Goal: Task Accomplishment & Management: Manage account settings

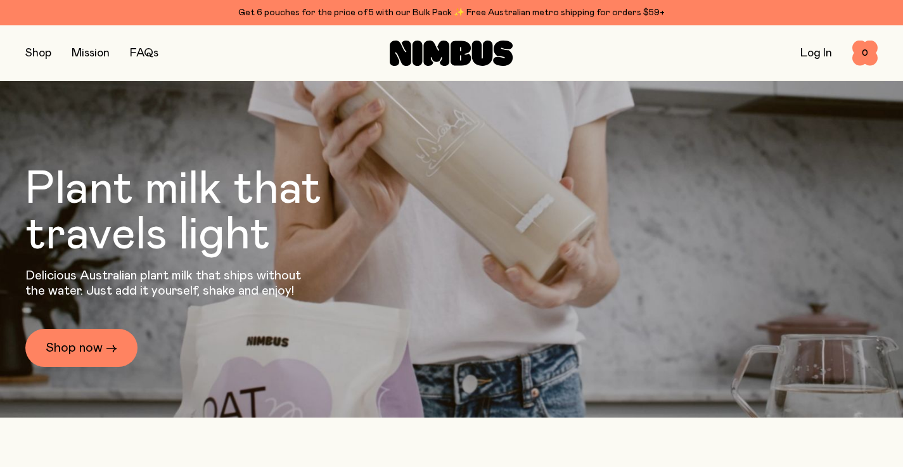
scroll to position [77, 0]
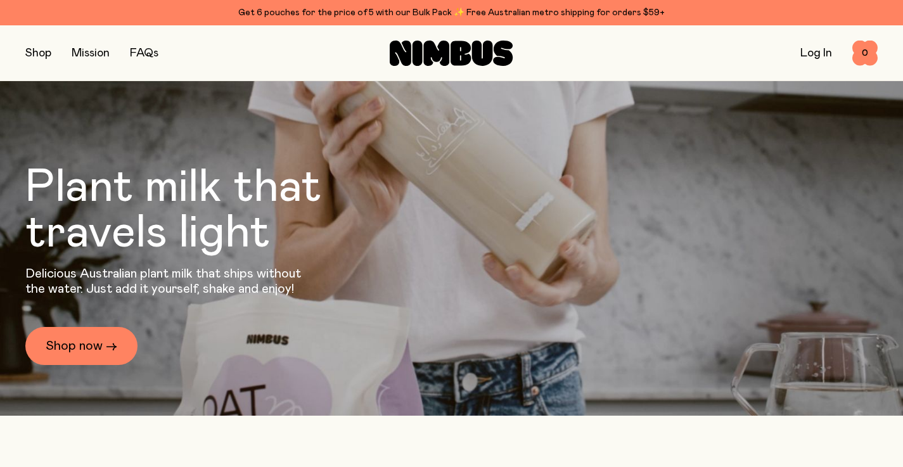
click at [815, 53] on link "Log In" at bounding box center [817, 53] width 32 height 11
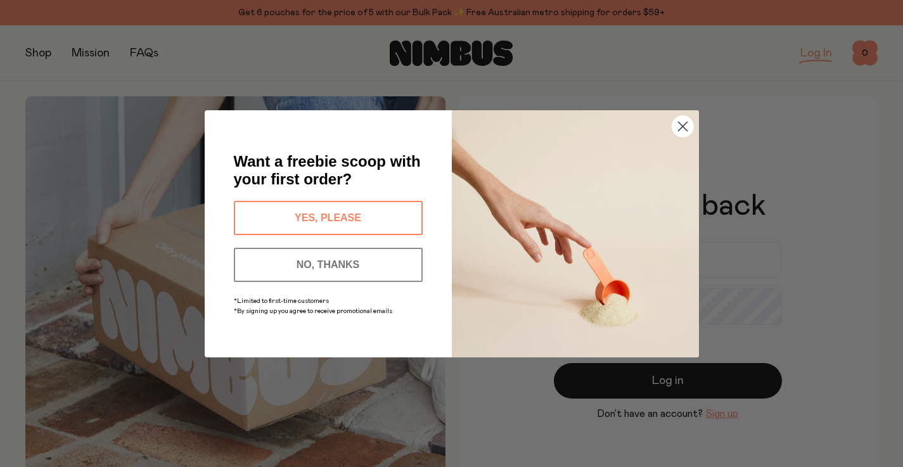
click at [381, 262] on button "NO, THANKS" at bounding box center [328, 265] width 189 height 34
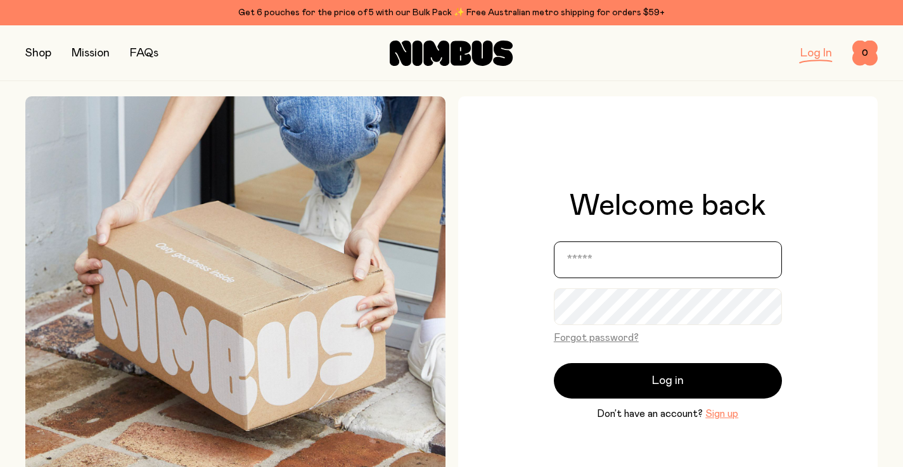
click at [630, 248] on input "email" at bounding box center [668, 259] width 228 height 37
type input "**********"
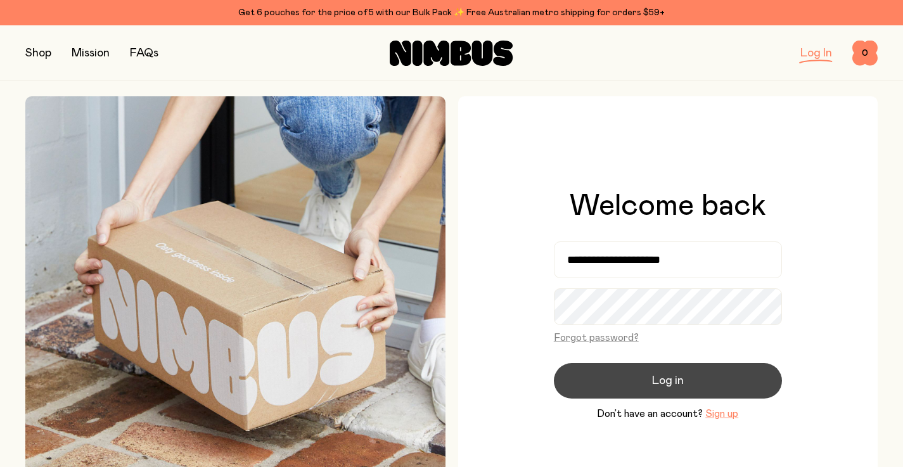
click at [652, 375] on button "Log in" at bounding box center [668, 380] width 228 height 35
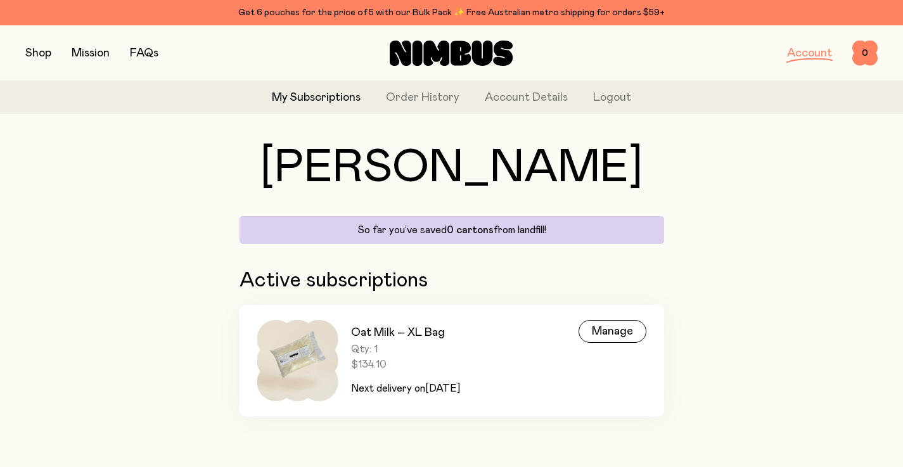
scroll to position [30, 0]
click at [615, 332] on div "Manage" at bounding box center [613, 331] width 68 height 23
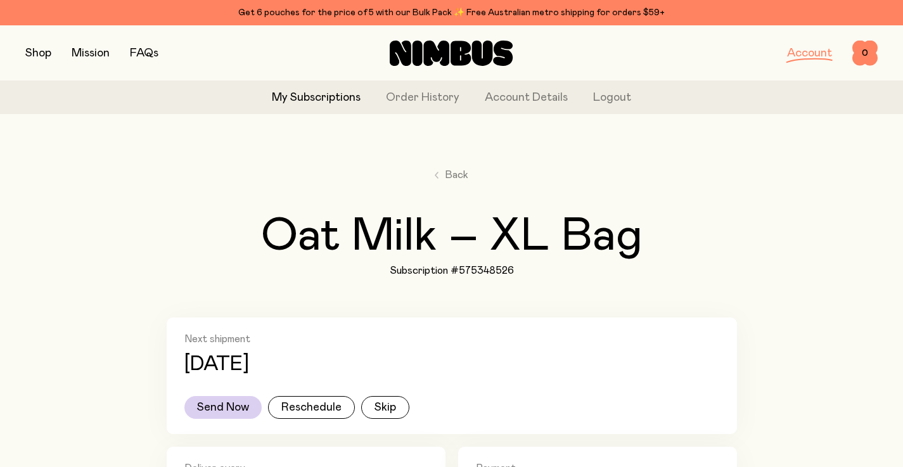
scroll to position [15, 0]
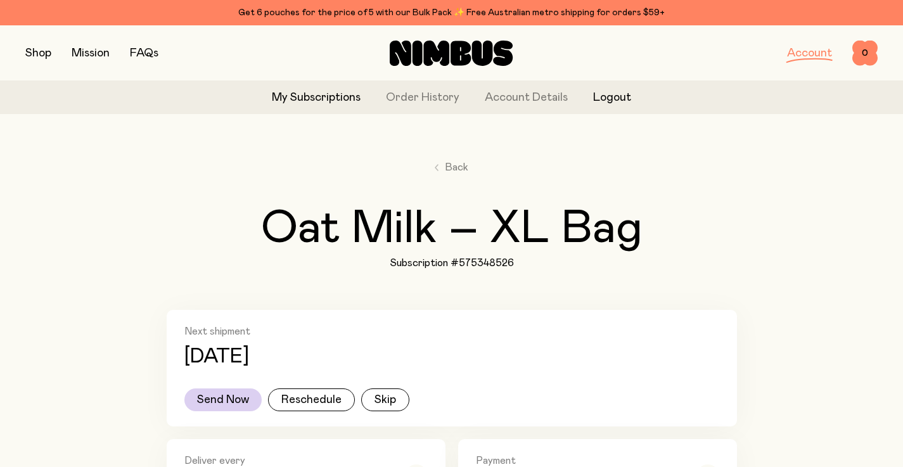
click at [605, 98] on button "Logout" at bounding box center [612, 97] width 38 height 17
